Goal: Information Seeking & Learning: Check status

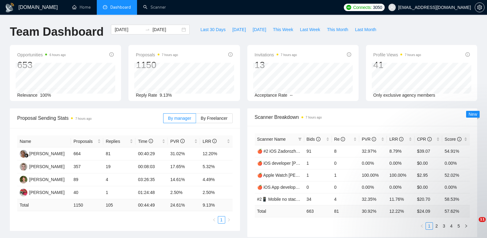
scroll to position [92, 0]
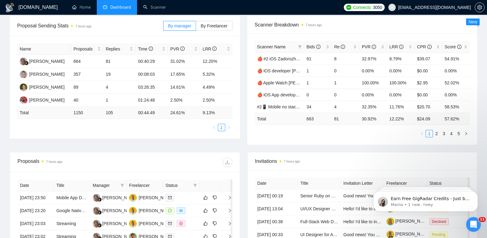
drag, startPoint x: 0, startPoint y: 0, endPoint x: 241, endPoint y: 132, distance: 274.6
click at [241, 131] on div "Proposal Sending Stats 7 hours ago By manager By Freelancer Name Proposals Repl…" at bounding box center [125, 77] width 238 height 122
drag, startPoint x: 172, startPoint y: 87, endPoint x: 182, endPoint y: 87, distance: 9.5
click at [182, 87] on td "14.61%" at bounding box center [184, 87] width 32 height 13
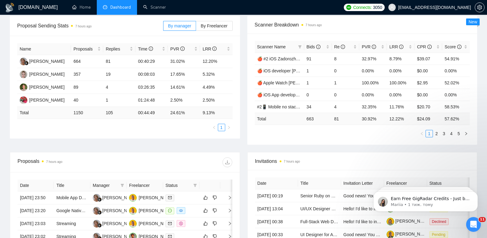
click at [237, 103] on div "Name Proposals Replies Time PVR LRR [PERSON_NAME] 664 81 00:40:29 31.02% 12.20%…" at bounding box center [125, 87] width 230 height 103
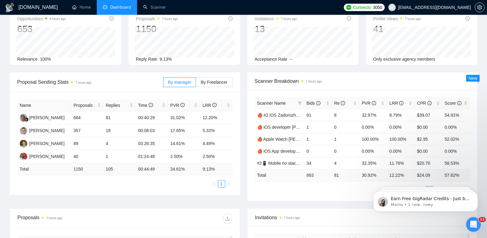
scroll to position [31, 0]
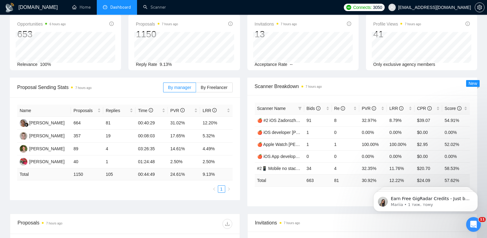
click at [245, 150] on div "Scanner Breakdown 7 hours ago Scanner Name Bids Re PVR LRR CPR Score 🍎 #2 iOS Z…" at bounding box center [363, 141] width 238 height 128
drag, startPoint x: 169, startPoint y: 148, endPoint x: 180, endPoint y: 148, distance: 11.1
click at [180, 148] on td "14.61%" at bounding box center [184, 148] width 32 height 13
click at [182, 148] on td "14.61%" at bounding box center [184, 148] width 32 height 13
click at [186, 146] on td "14.61%" at bounding box center [184, 148] width 32 height 13
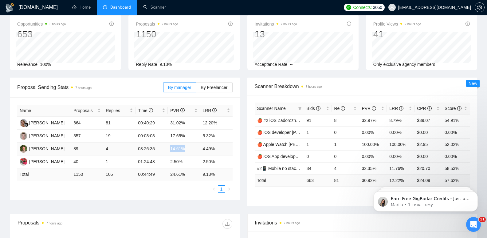
drag, startPoint x: 186, startPoint y: 148, endPoint x: 168, endPoint y: 151, distance: 18.0
click at [168, 151] on td "14.61%" at bounding box center [184, 148] width 32 height 13
click at [188, 149] on td "14.61%" at bounding box center [184, 148] width 32 height 13
drag, startPoint x: 216, startPoint y: 149, endPoint x: 201, endPoint y: 149, distance: 14.8
click at [201, 149] on td "4.49%" at bounding box center [216, 148] width 32 height 13
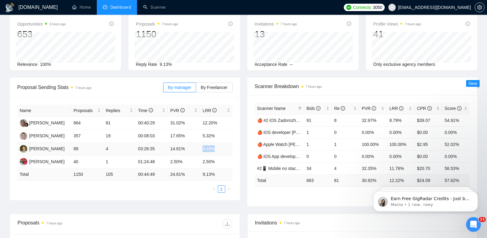
click at [225, 153] on td "4.49%" at bounding box center [216, 148] width 32 height 13
